Goal: Ask a question

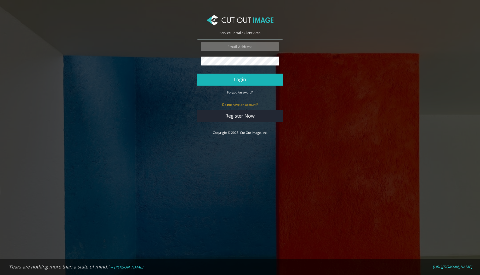
type input "graphics@champrosports.com"
click at [229, 81] on button "Login" at bounding box center [240, 79] width 86 height 12
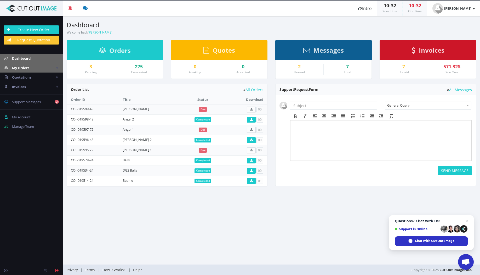
click at [25, 69] on span "My Orders" at bounding box center [20, 67] width 17 height 5
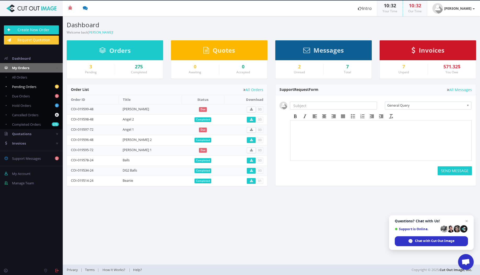
click at [30, 86] on span "Pending Orders" at bounding box center [24, 86] width 24 height 5
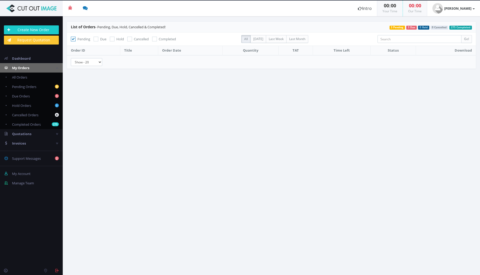
checkbox input "true"
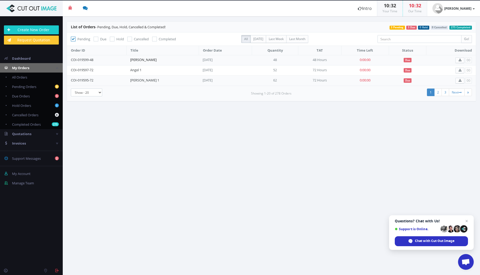
click at [143, 58] on link "[PERSON_NAME]" at bounding box center [143, 59] width 26 height 5
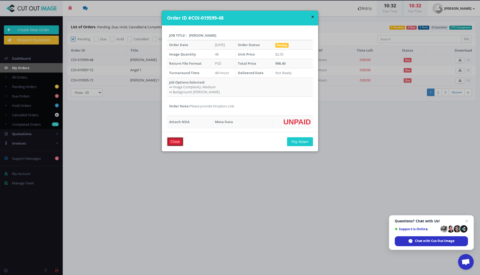
click at [176, 143] on input "Close" at bounding box center [175, 141] width 16 height 9
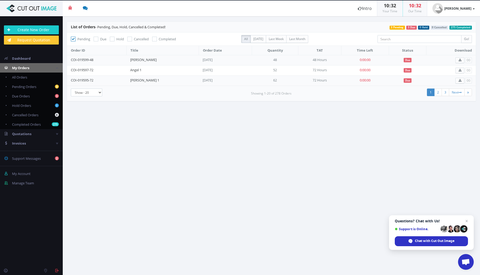
drag, startPoint x: 97, startPoint y: 58, endPoint x: 71, endPoint y: 60, distance: 26.7
click at [71, 60] on td "COI-019599-48" at bounding box center [96, 60] width 59 height 10
copy link "COI-019599-48"
click at [24, 59] on span "Dashboard" at bounding box center [21, 58] width 19 height 5
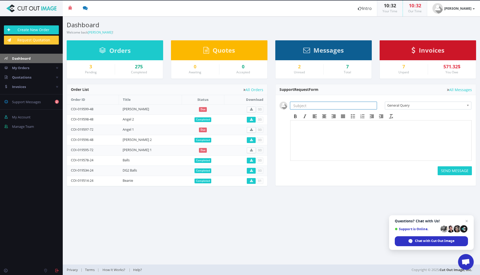
click at [317, 103] on input "text" at bounding box center [333, 105] width 87 height 8
paste input "COI-019599-48"
type input "COI-019599-48"
click at [312, 135] on body at bounding box center [381, 136] width 177 height 26
click at [447, 169] on button "SEND MESSAGE" at bounding box center [455, 170] width 34 height 9
